Goal: Obtain resource: Download file/media

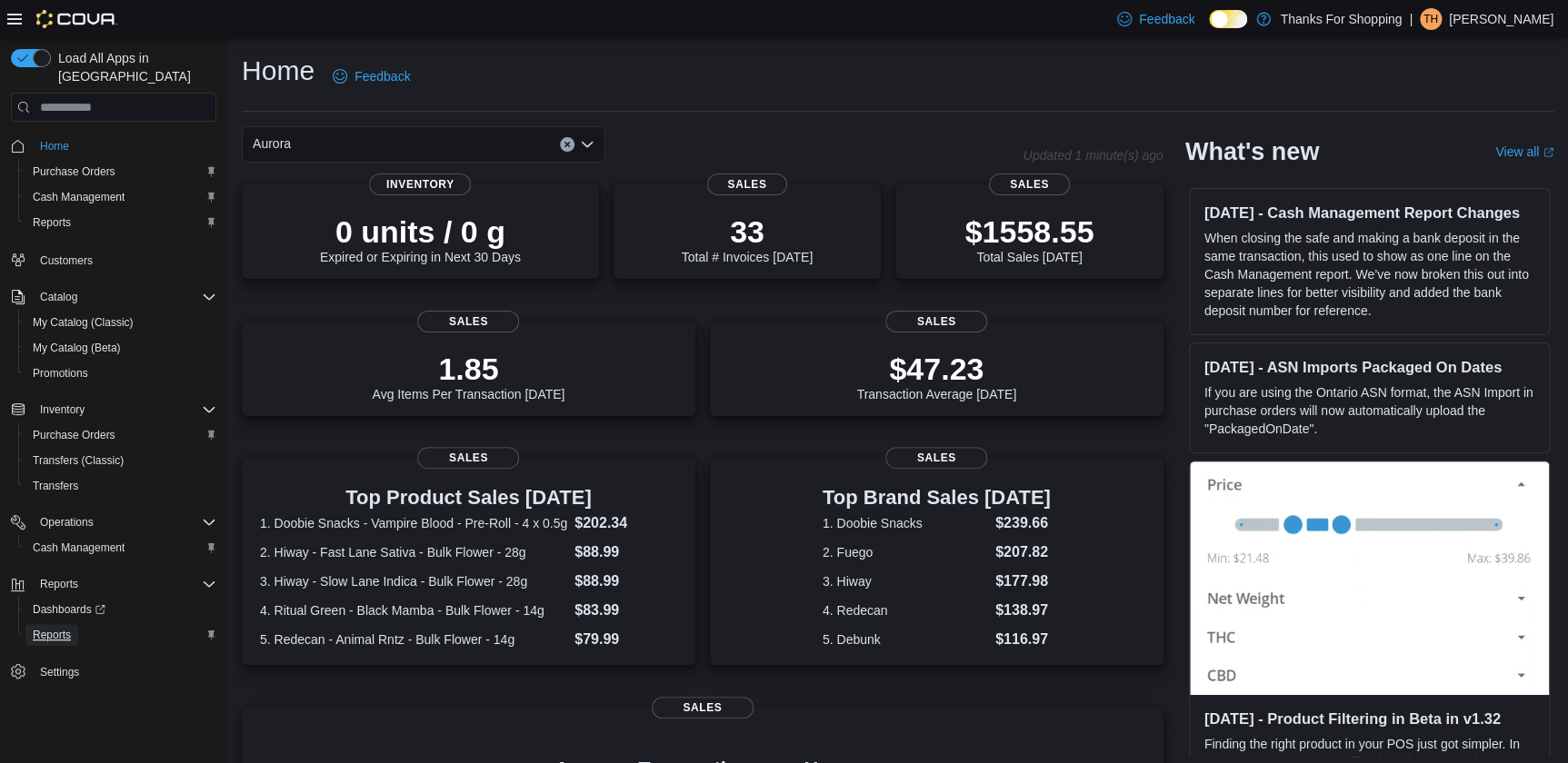
click at [59, 628] on span "Reports" at bounding box center [52, 635] width 39 height 14
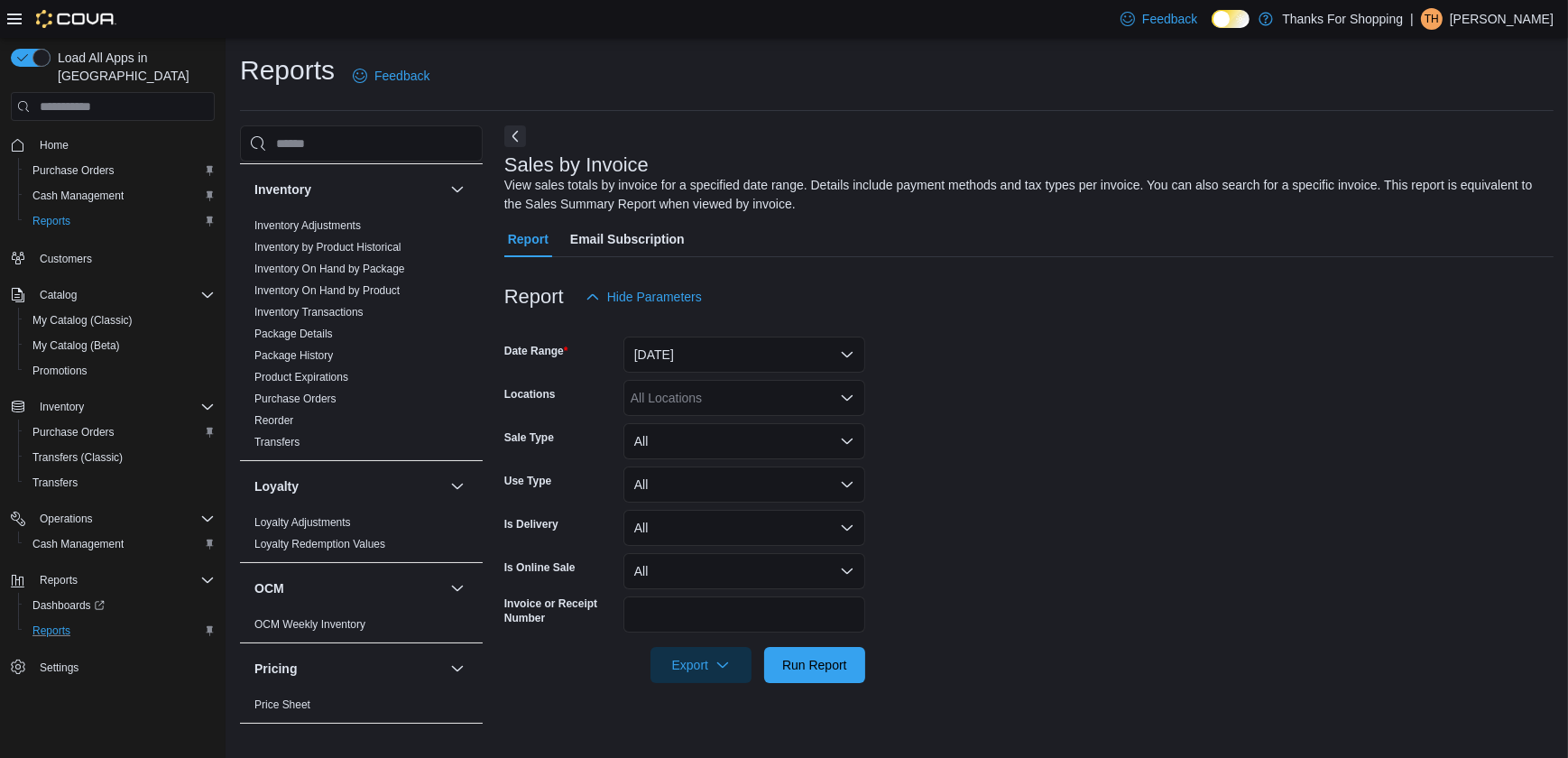
scroll to position [328, 0]
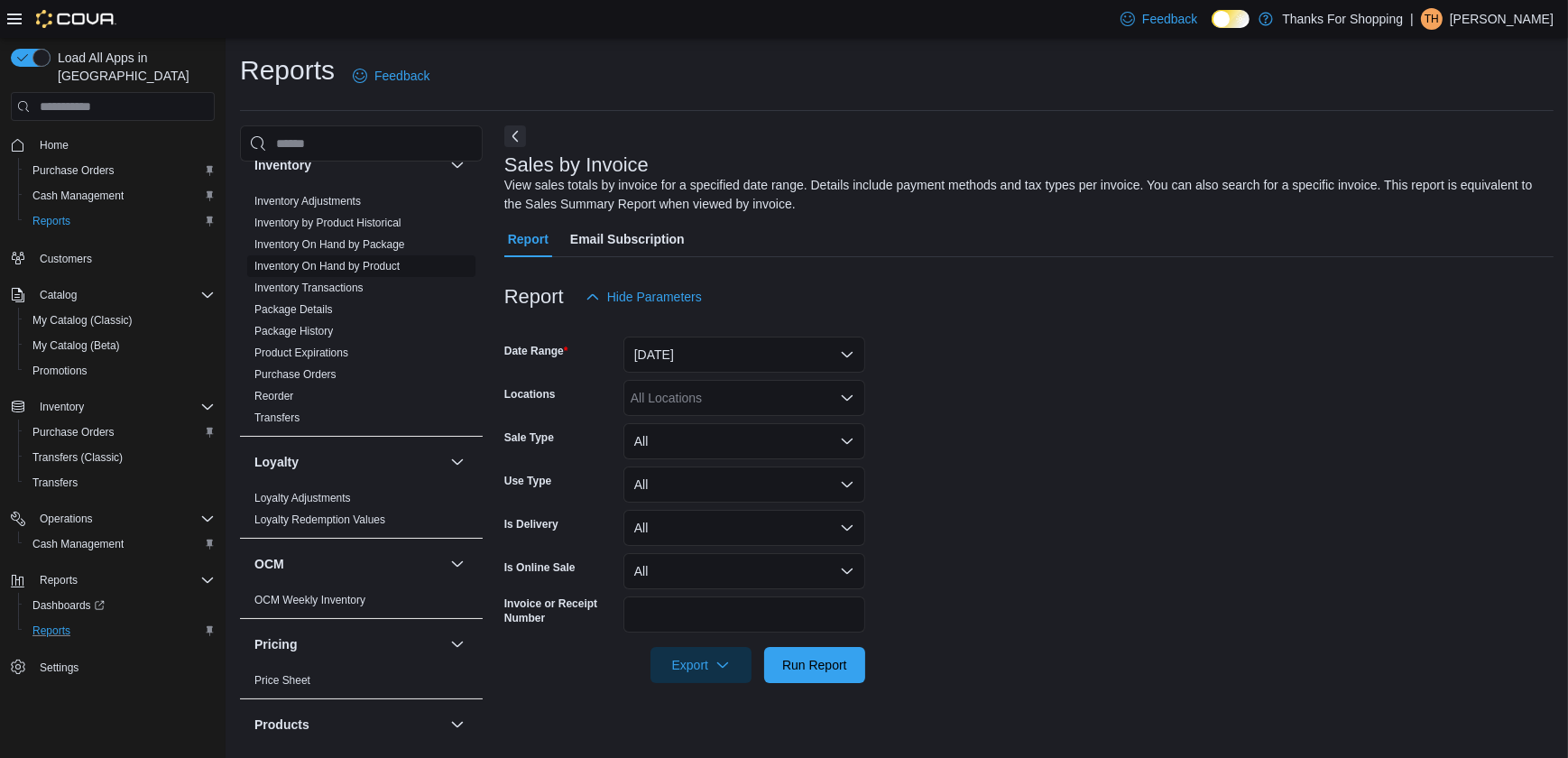
click at [351, 260] on link "Inventory On Hand by Product" at bounding box center [327, 267] width 145 height 13
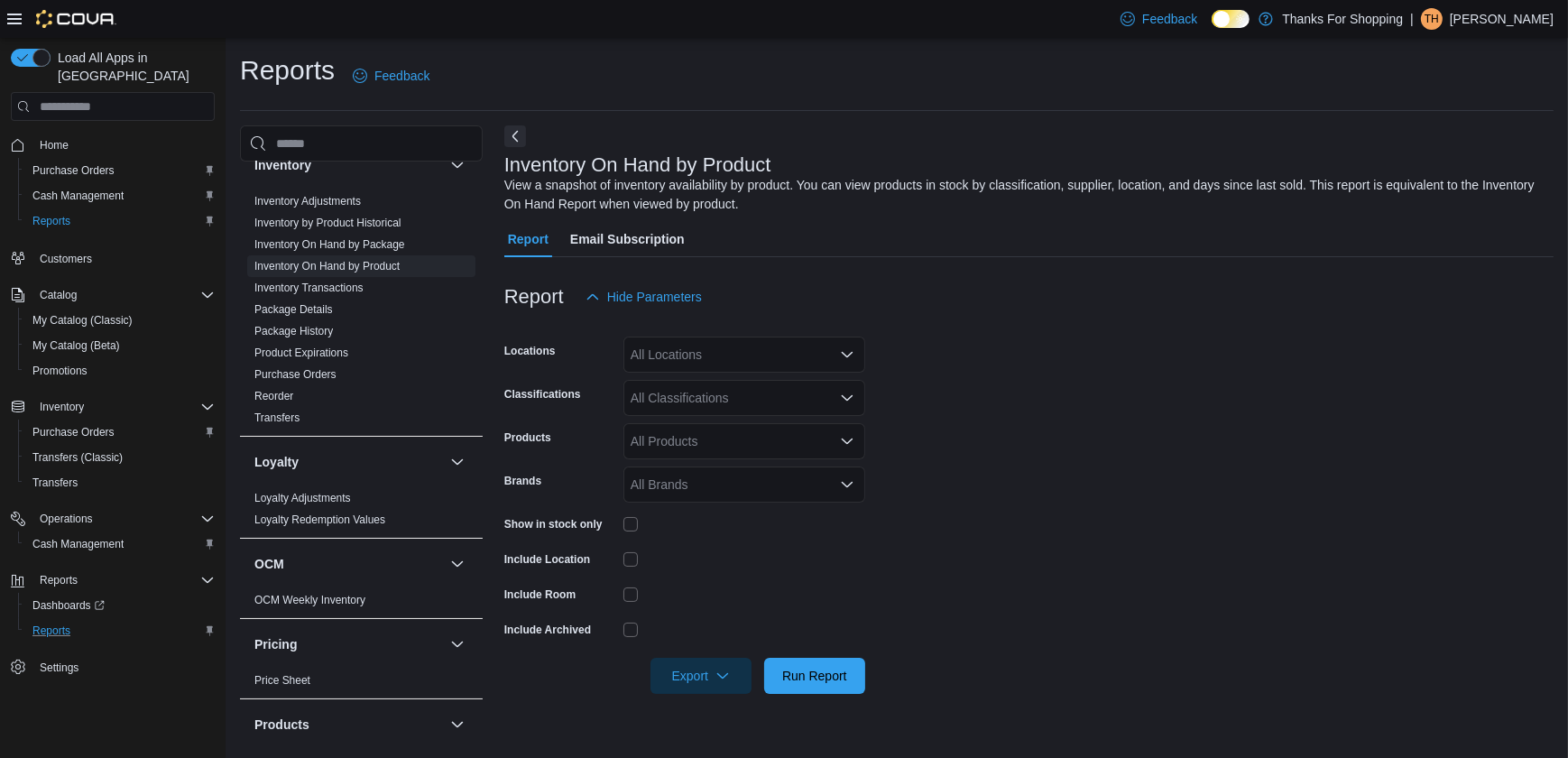
click at [731, 358] on div "All Locations" at bounding box center [745, 355] width 242 height 36
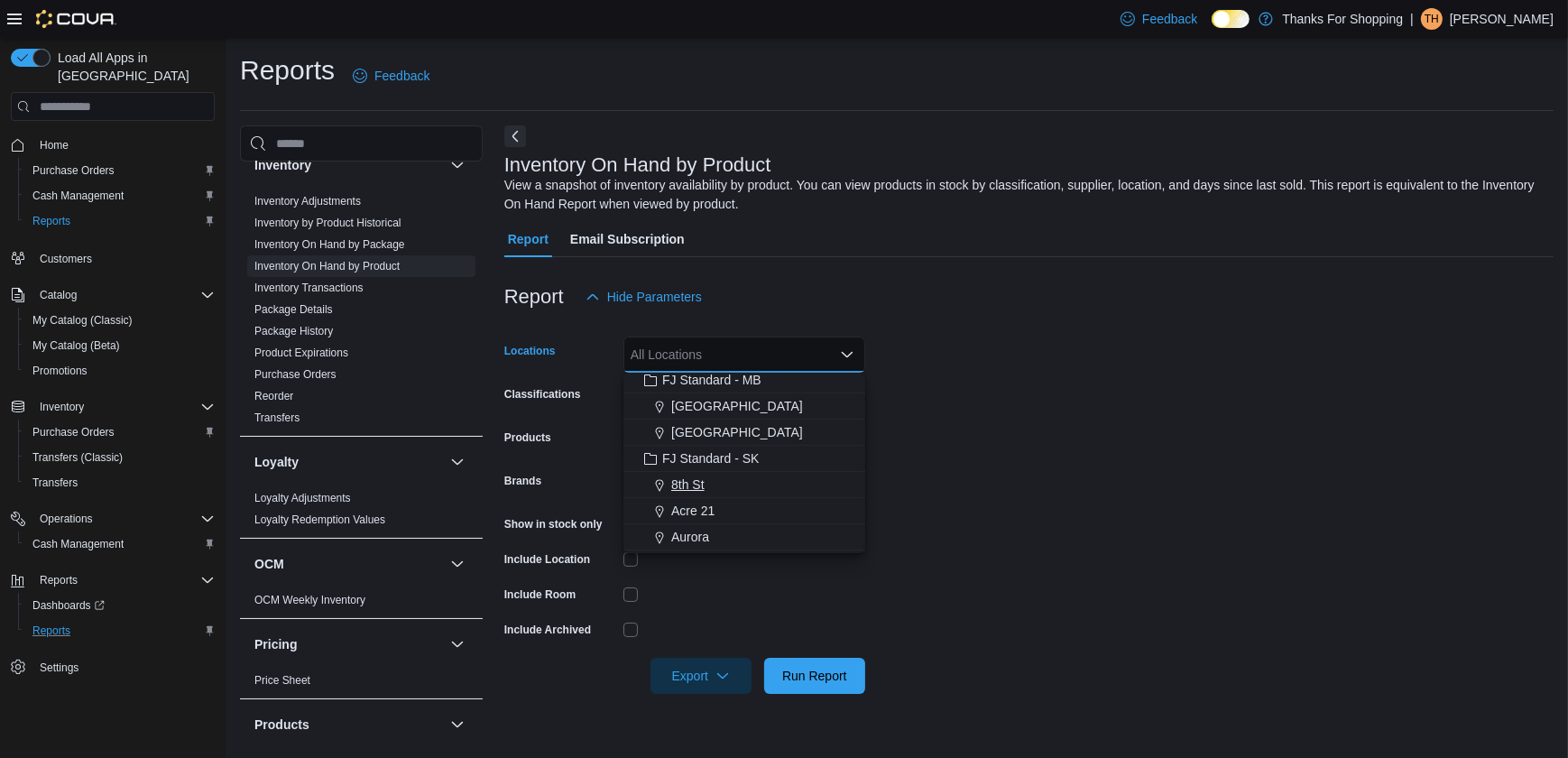
scroll to position [164, 0]
click at [690, 530] on span "Aurora" at bounding box center [690, 535] width 38 height 18
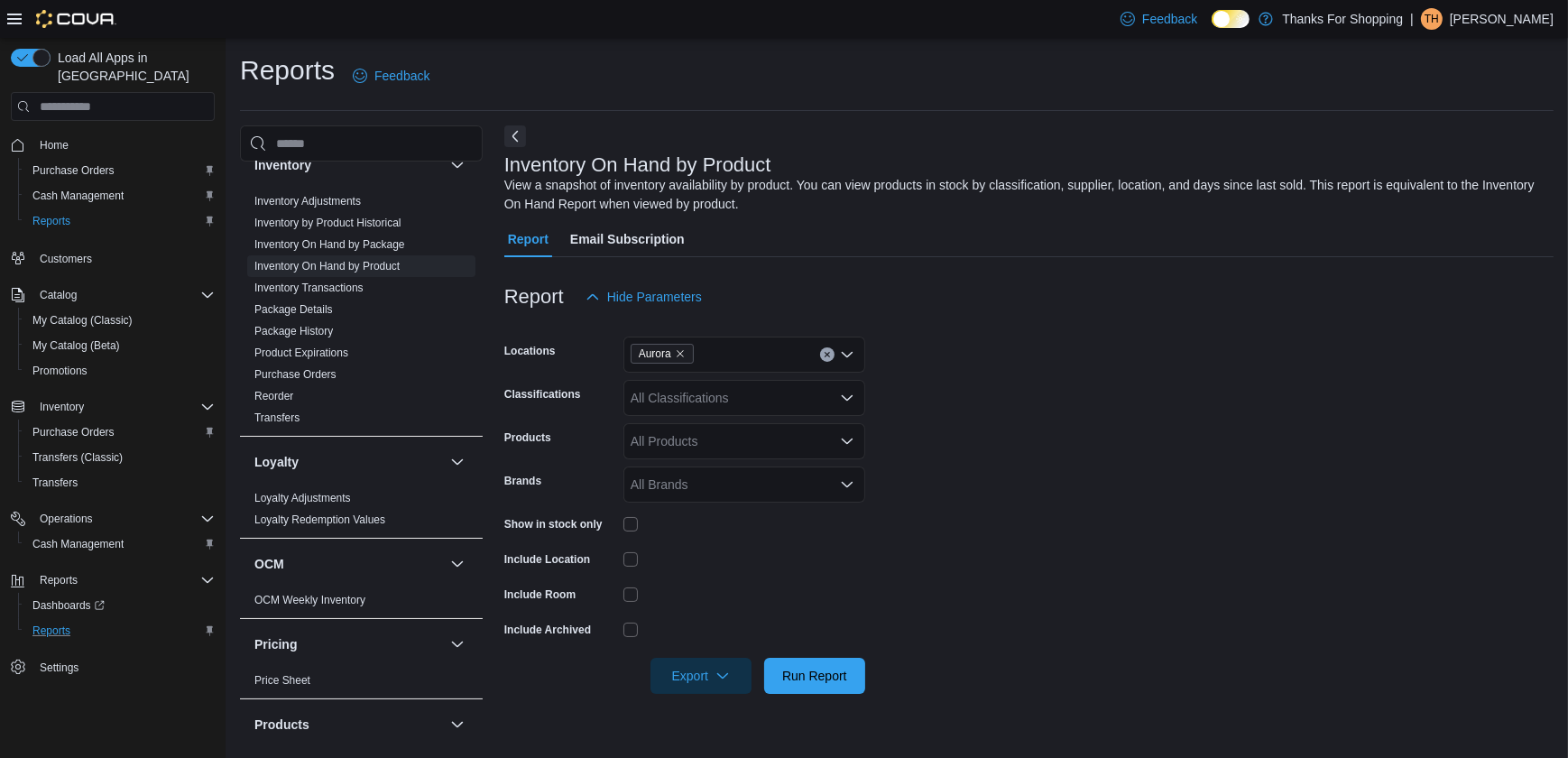
click at [871, 438] on form "Locations Aurora Classifications All Classifications Products All Products Bran…" at bounding box center [1029, 504] width 1050 height 379
click at [835, 405] on div "All Classifications" at bounding box center [745, 398] width 242 height 36
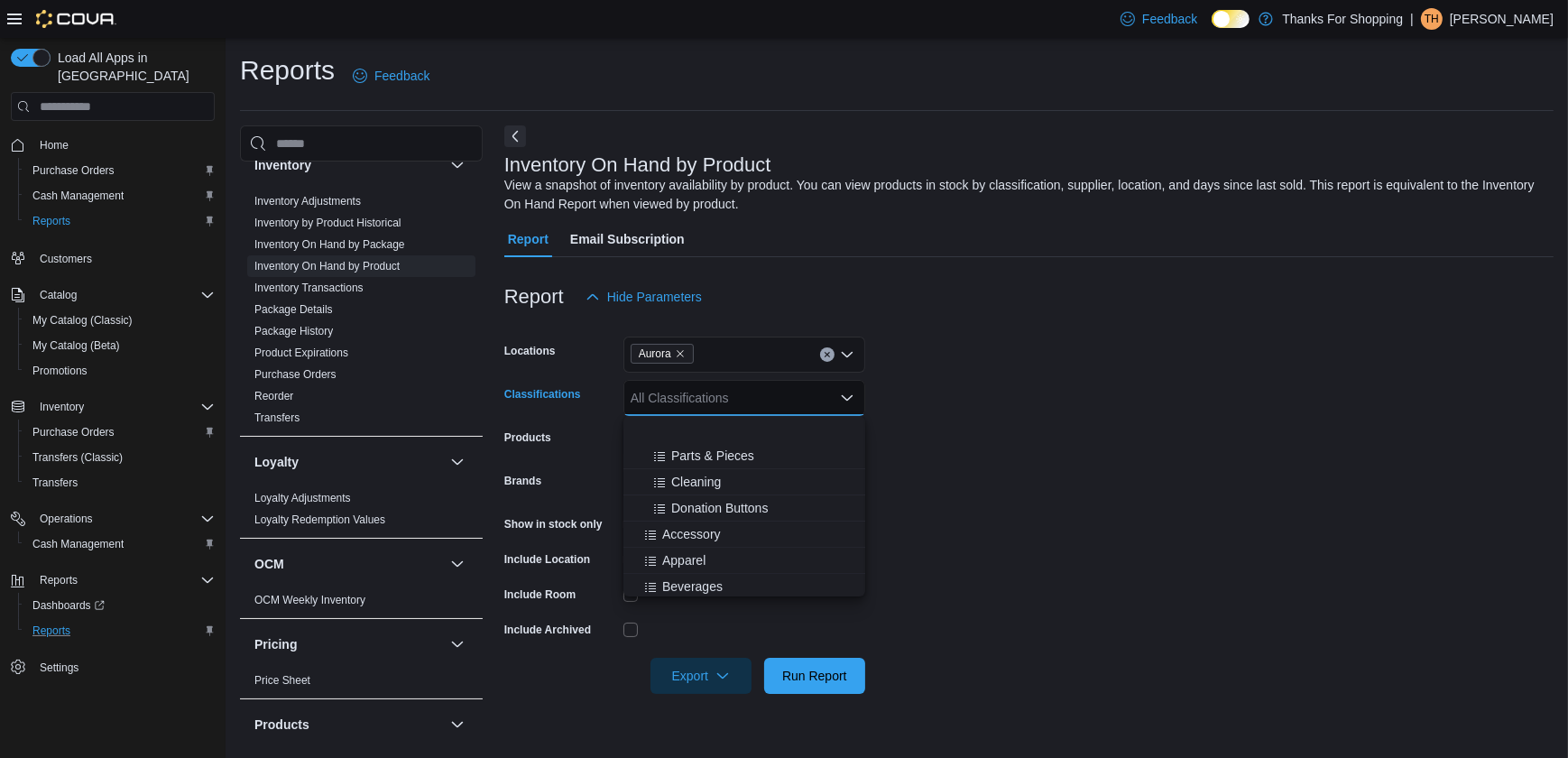
scroll to position [492, 0]
click at [709, 536] on span "Bulk Flower" at bounding box center [695, 538] width 65 height 18
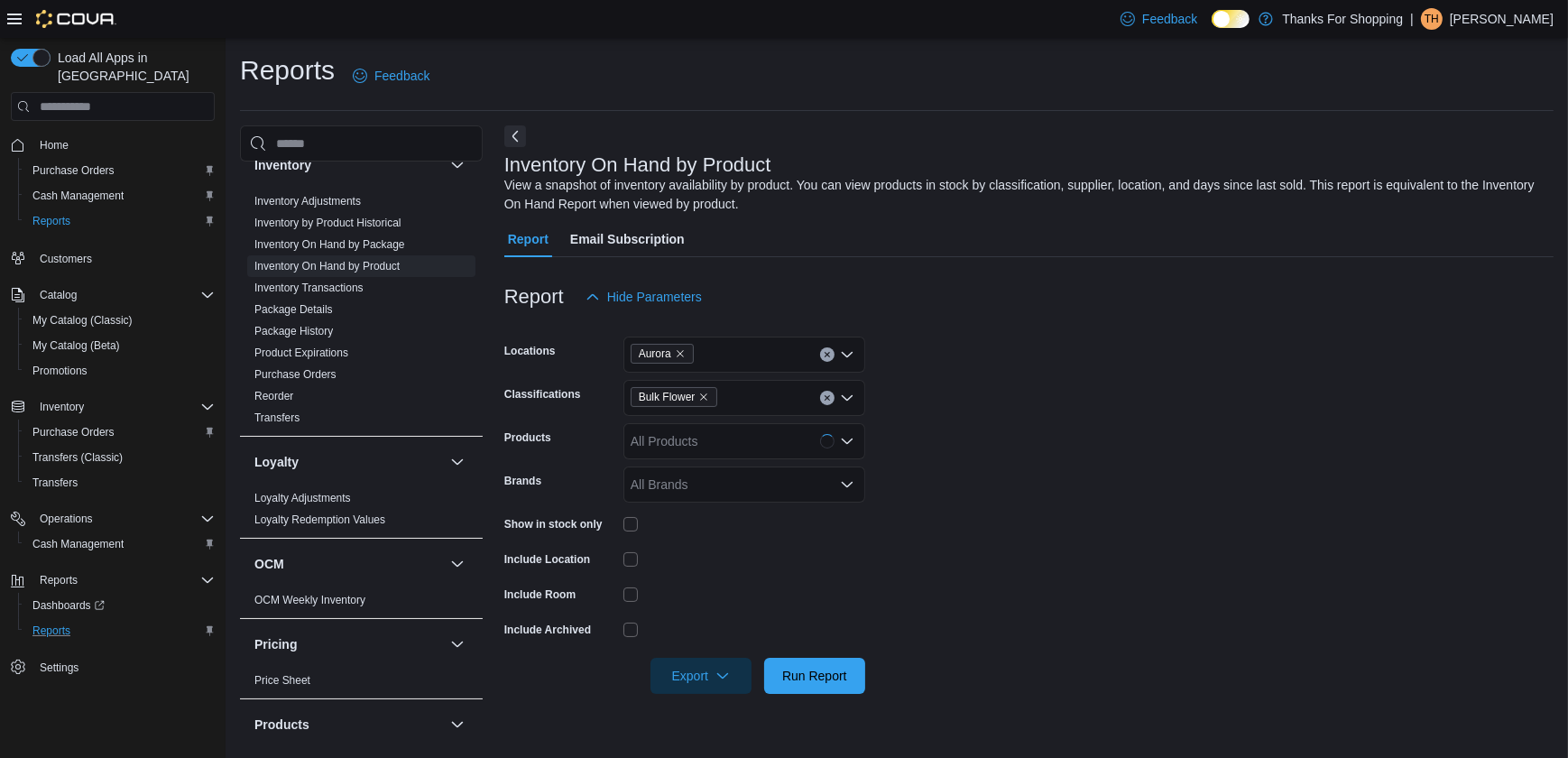
click at [907, 459] on form "Locations Aurora Classifications Bulk Flower Products All Products Brands All B…" at bounding box center [1029, 504] width 1050 height 379
click at [732, 675] on span "Export" at bounding box center [701, 675] width 80 height 36
click at [740, 570] on span "Export to Excel" at bounding box center [704, 566] width 81 height 14
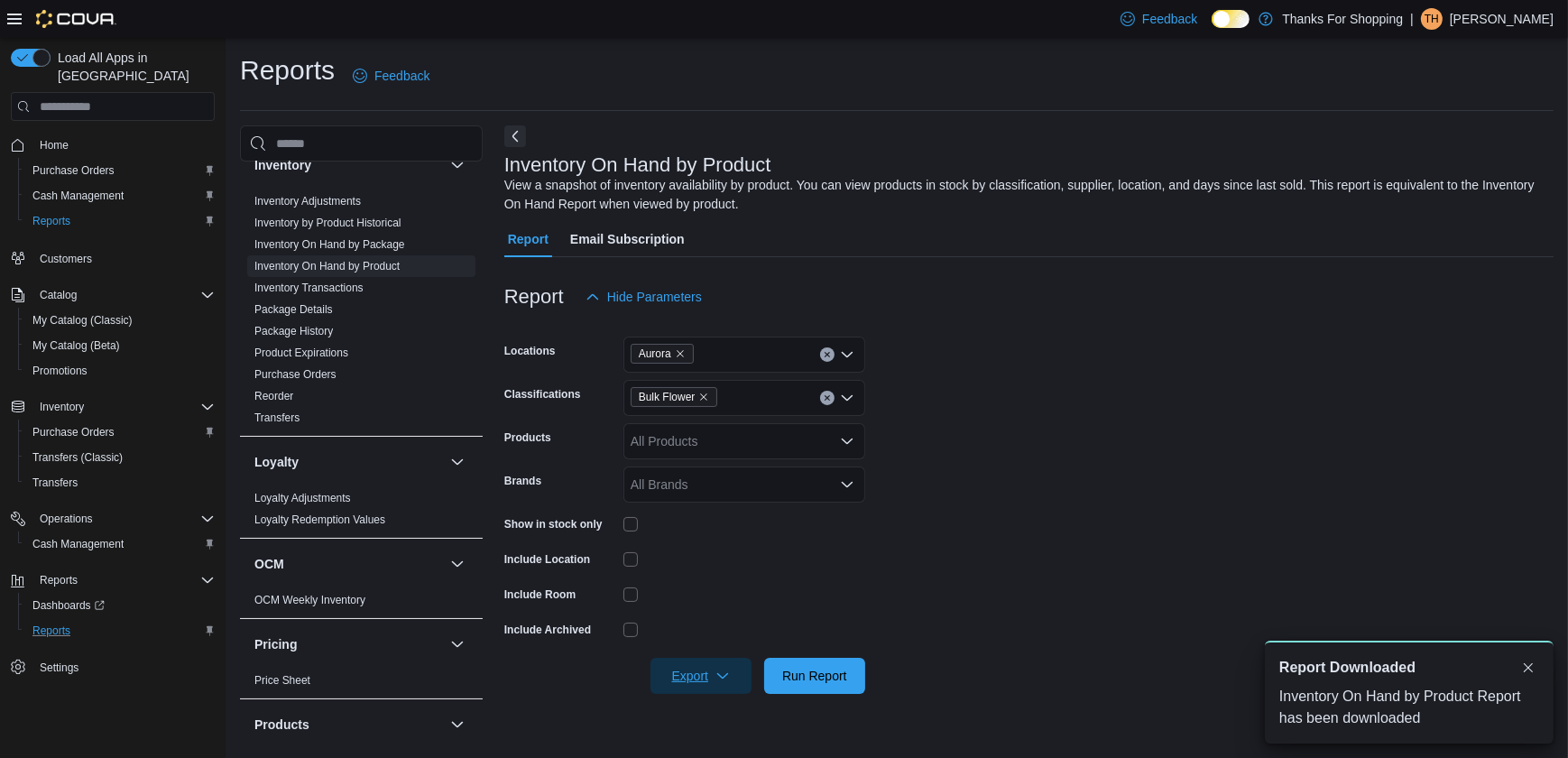
scroll to position [0, 0]
